Goal: Task Accomplishment & Management: Complete application form

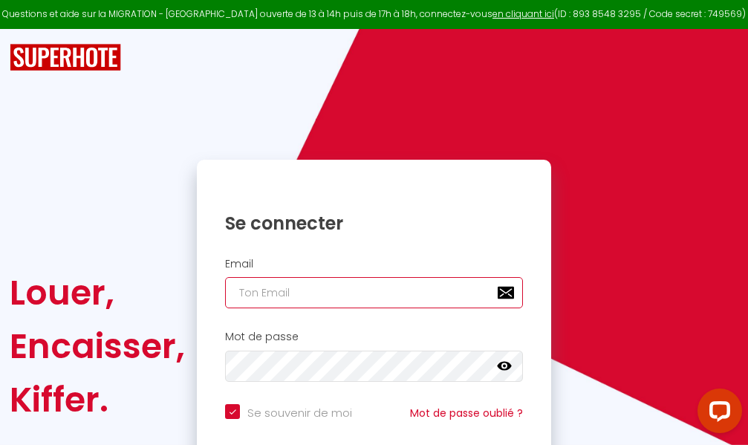
click at [354, 295] on input "email" at bounding box center [374, 292] width 298 height 31
type input "m"
checkbox input "true"
type input "ma"
checkbox input "true"
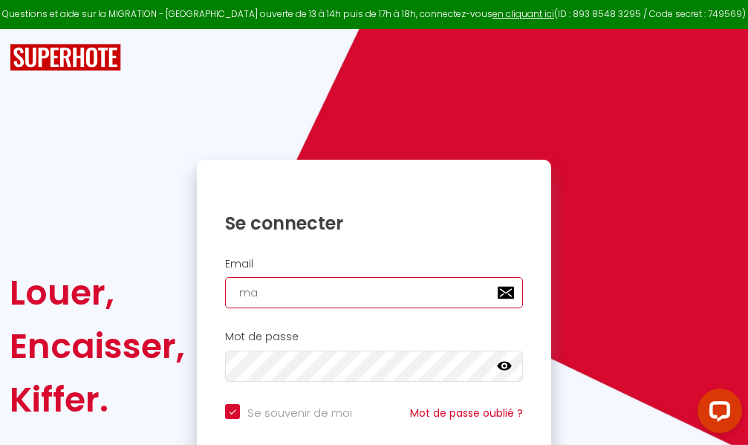
type input "mar"
checkbox input "true"
type input "marc"
checkbox input "true"
type input "marcd"
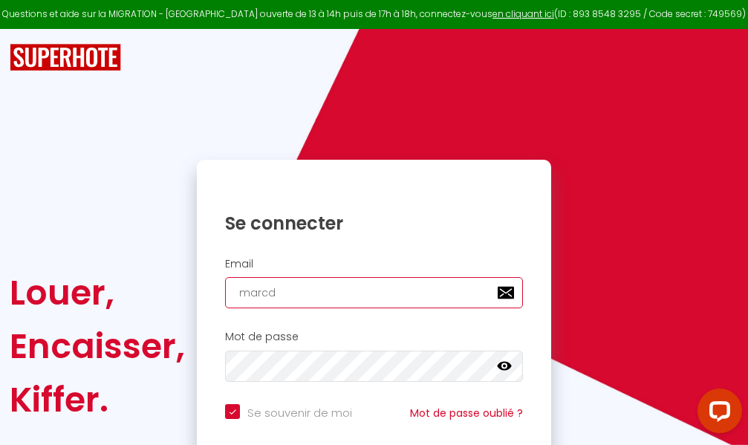
checkbox input "true"
type input "marcdp"
checkbox input "true"
type input "marcdpo"
checkbox input "true"
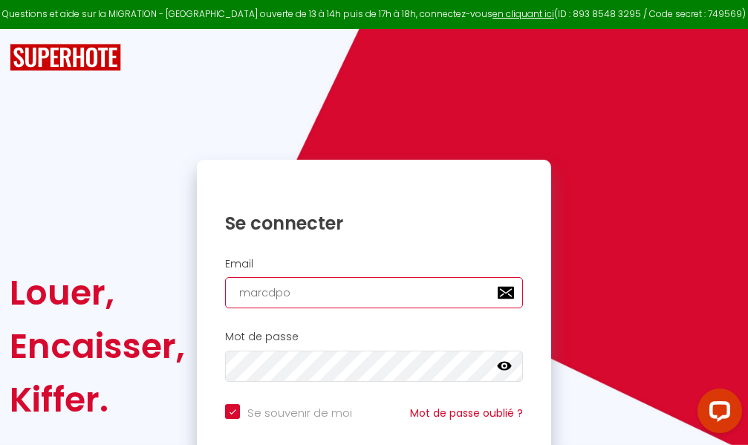
type input "marcdpoz"
checkbox input "true"
type input "marcdpoz."
checkbox input "true"
type input "marcdpoz.l"
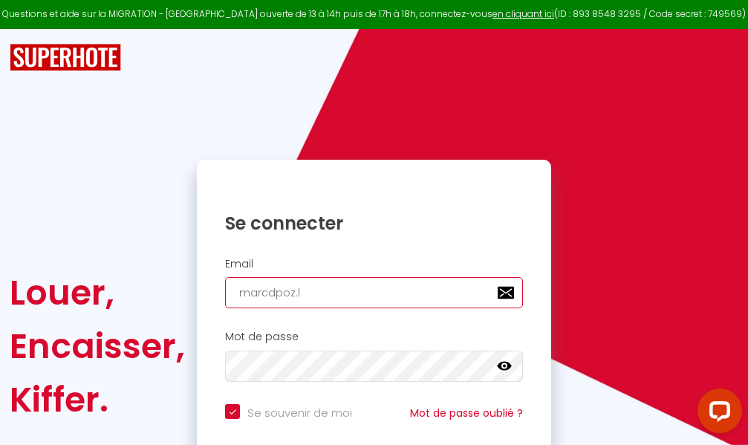
checkbox input "true"
type input "marcdpoz.lo"
checkbox input "true"
type input "marcdpoz.loc"
checkbox input "true"
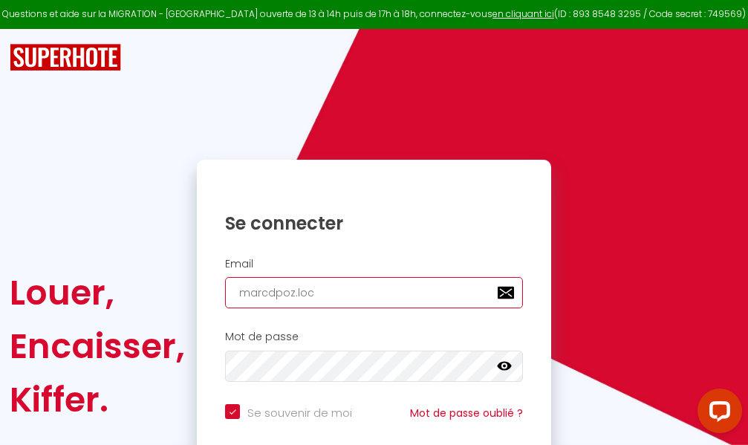
type input "marcdpoz.loca"
checkbox input "true"
type input "marcdpoz.locat"
checkbox input "true"
type input "marcdpoz.locati"
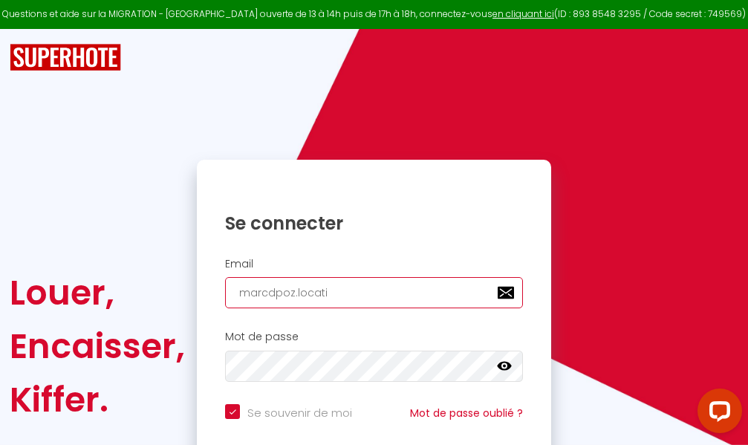
checkbox input "true"
type input "marcdpoz.locatio"
checkbox input "true"
type input "marcdpoz.location"
checkbox input "true"
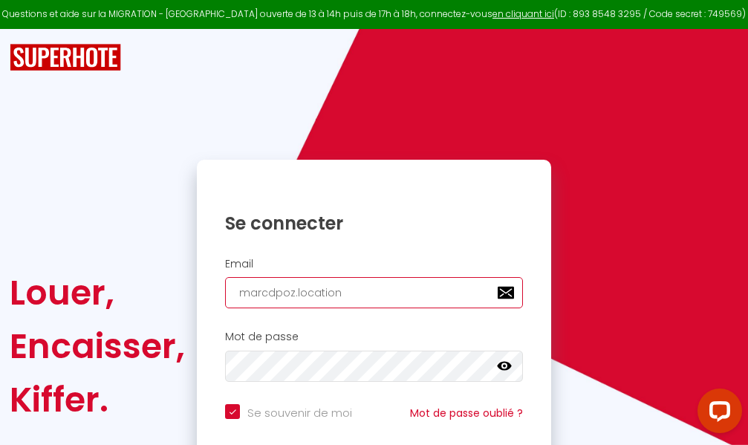
type input "marcdpoz.location@"
checkbox input "true"
type input "marcdpoz.location@g"
checkbox input "true"
type input "marcdpoz.location@gm"
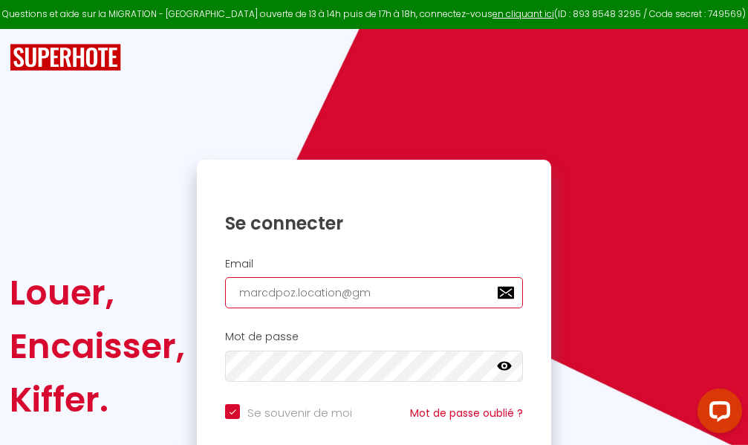
checkbox input "true"
type input "marcdpoz.location@gma"
checkbox input "true"
type input "marcdpoz.location@gmai"
checkbox input "true"
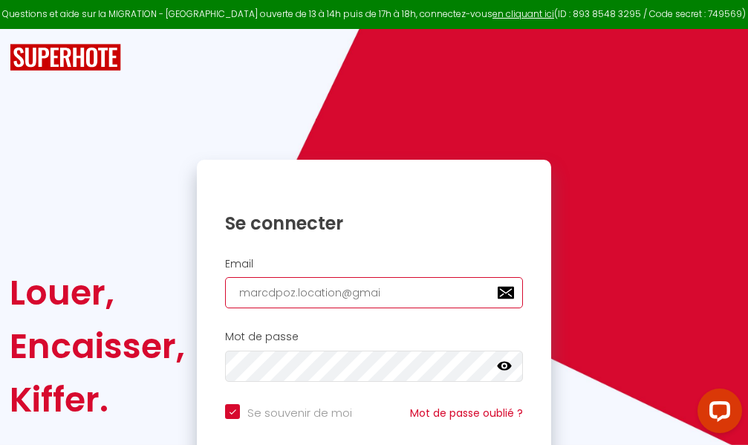
type input "[EMAIL_ADDRESS]"
checkbox input "true"
type input "[EMAIL_ADDRESS]."
checkbox input "true"
type input "marcdpoz.location@gmail.c"
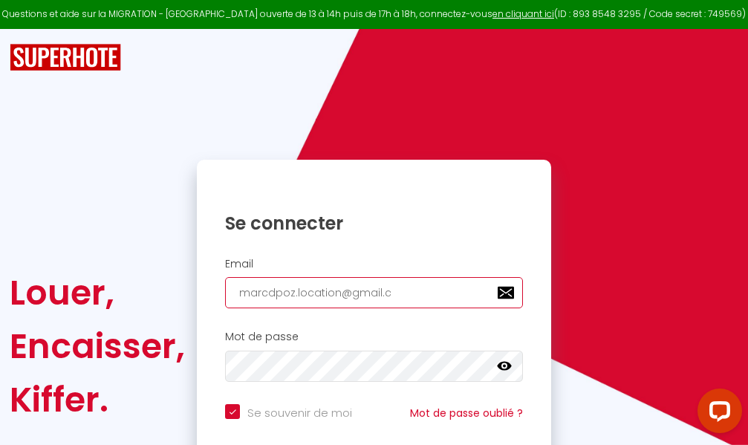
checkbox input "true"
type input "[EMAIL_ADDRESS][DOMAIN_NAME]"
checkbox input "true"
type input "[EMAIL_ADDRESS][DOMAIN_NAME]"
checkbox input "true"
